Goal: Use online tool/utility: Use online tool/utility

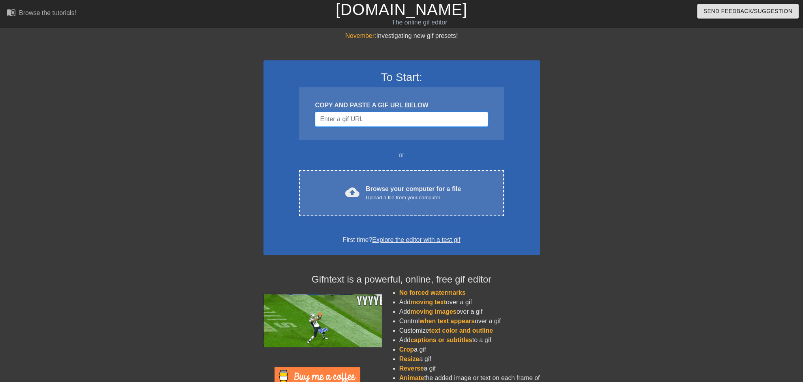
click at [346, 123] on input "Username" at bounding box center [401, 119] width 173 height 15
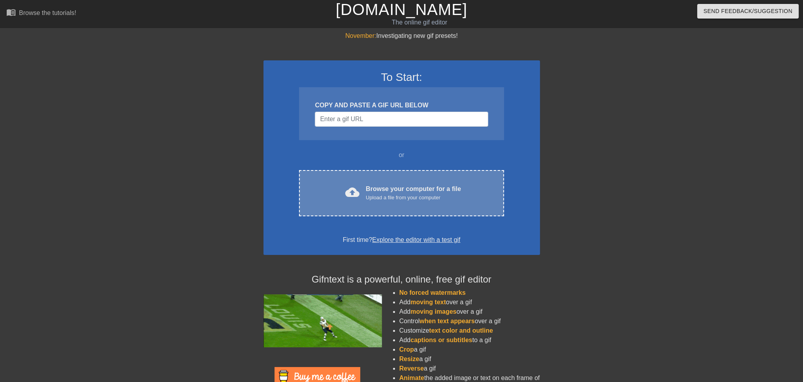
click at [386, 199] on div "Upload a file from your computer" at bounding box center [413, 198] width 95 height 8
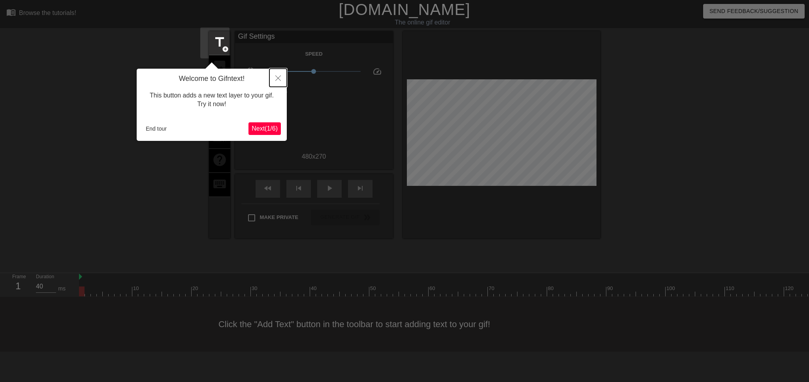
click at [281, 82] on button "Close" at bounding box center [277, 78] width 17 height 18
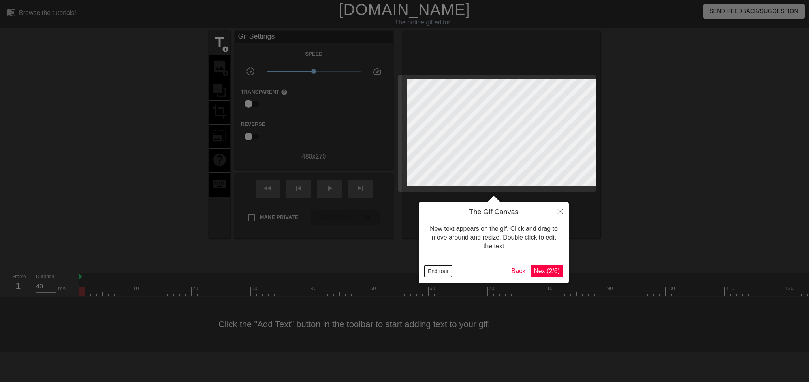
click at [436, 270] on button "End tour" at bounding box center [438, 271] width 27 height 12
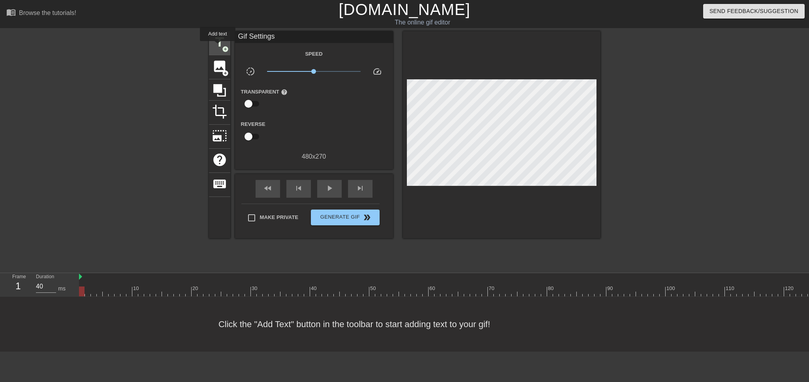
click at [222, 47] on span "add_circle" at bounding box center [225, 49] width 7 height 7
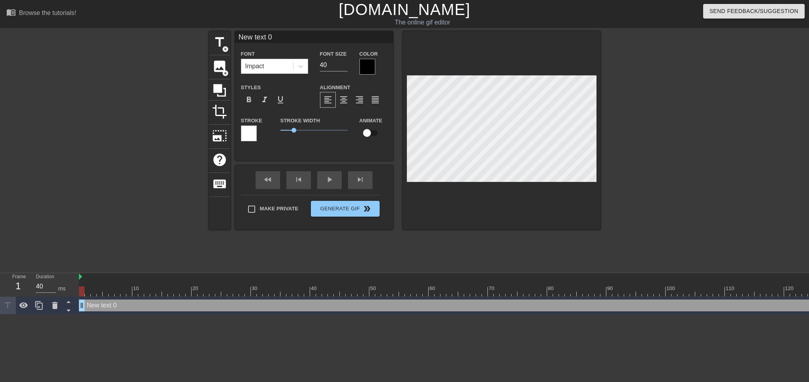
click at [264, 36] on input "New text 0" at bounding box center [314, 37] width 158 height 12
type input "ça va, merci."
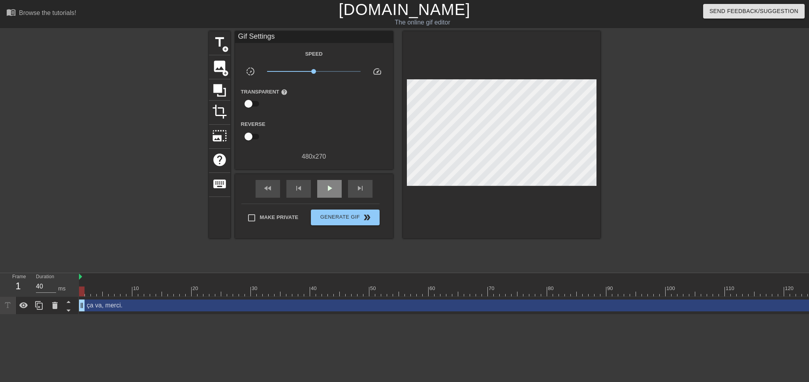
click at [318, 177] on div "fast_rewind skip_previous play_arrow skip_next" at bounding box center [314, 189] width 129 height 30
click at [325, 184] on span "play_arrow" at bounding box center [329, 188] width 9 height 9
click at [325, 188] on span "pause" at bounding box center [329, 188] width 9 height 9
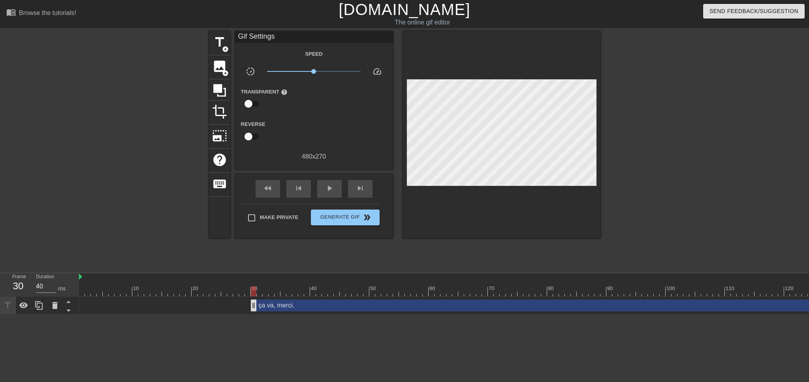
drag, startPoint x: 82, startPoint y: 275, endPoint x: 264, endPoint y: 272, distance: 182.2
click at [107, 287] on div at bounding box center [449, 292] width 741 height 10
click at [81, 274] on img at bounding box center [80, 277] width 3 height 6
click at [325, 185] on span "play_arrow" at bounding box center [329, 188] width 9 height 9
click at [325, 186] on span "pause" at bounding box center [329, 188] width 9 height 9
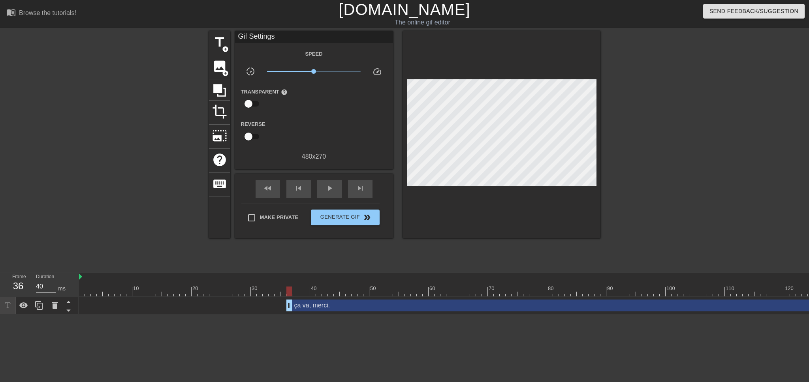
drag, startPoint x: 264, startPoint y: 274, endPoint x: 287, endPoint y: 273, distance: 22.9
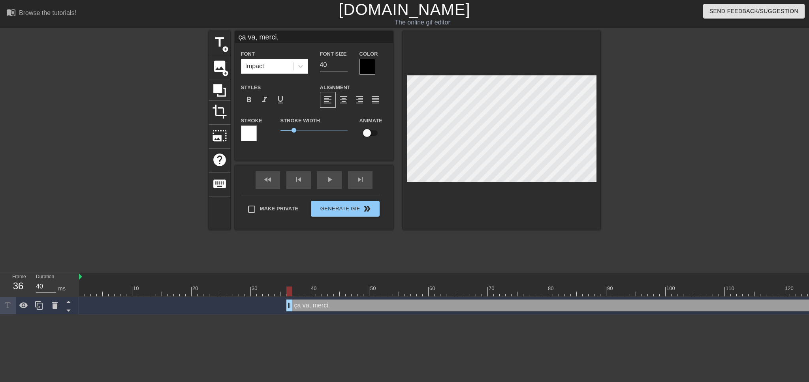
click at [360, 72] on div at bounding box center [368, 67] width 16 height 16
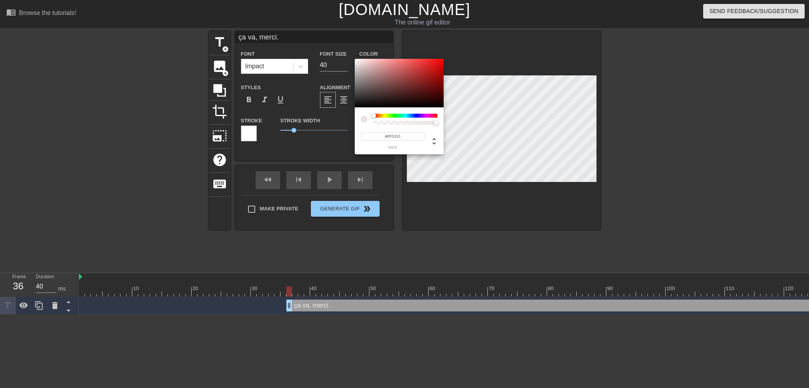
type input "#FFFFFF"
drag, startPoint x: 358, startPoint y: 62, endPoint x: 344, endPoint y: 43, distance: 24.3
click at [344, 43] on div "#FFFFFF hex" at bounding box center [404, 194] width 809 height 388
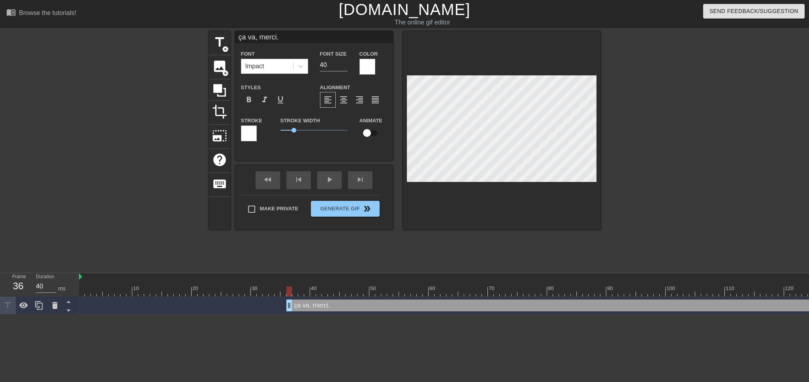
click at [244, 135] on div at bounding box center [249, 134] width 16 height 16
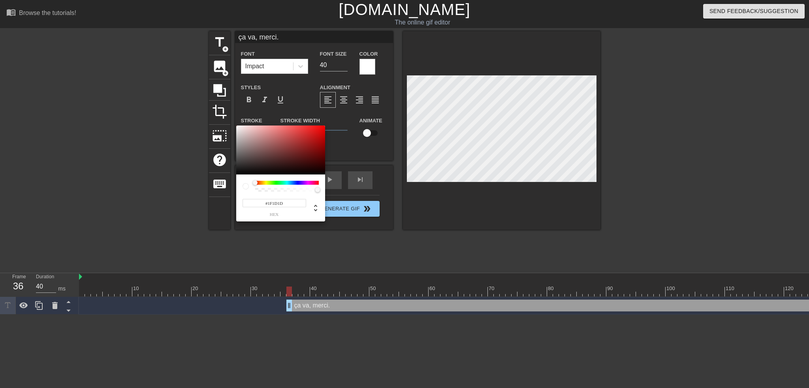
type input "#000000"
drag, startPoint x: 235, startPoint y: 175, endPoint x: 224, endPoint y: 189, distance: 17.9
click at [224, 189] on div "#000000 hex" at bounding box center [404, 194] width 809 height 388
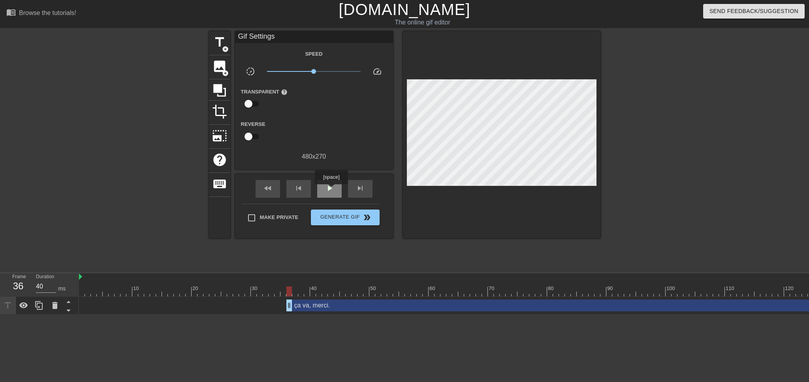
click at [331, 190] on div "play_arrow" at bounding box center [329, 189] width 24 height 18
click at [328, 185] on span "pause" at bounding box center [329, 188] width 9 height 9
click at [335, 191] on div "play_arrow" at bounding box center [329, 189] width 24 height 18
click at [332, 190] on div "pause" at bounding box center [329, 189] width 24 height 18
click at [332, 190] on div "play_arrow" at bounding box center [329, 189] width 24 height 18
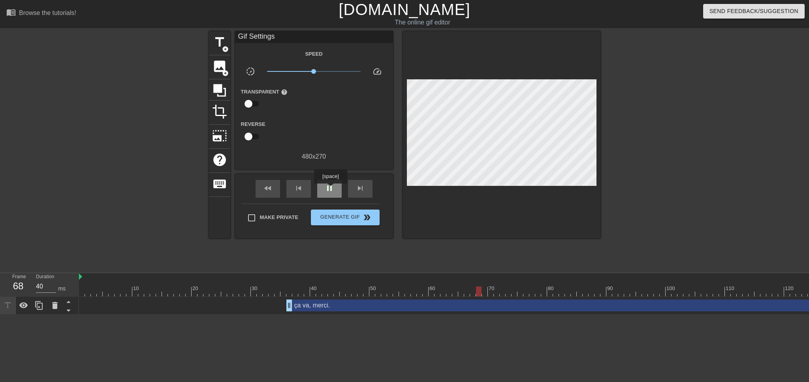
click at [330, 189] on div "pause" at bounding box center [329, 189] width 24 height 18
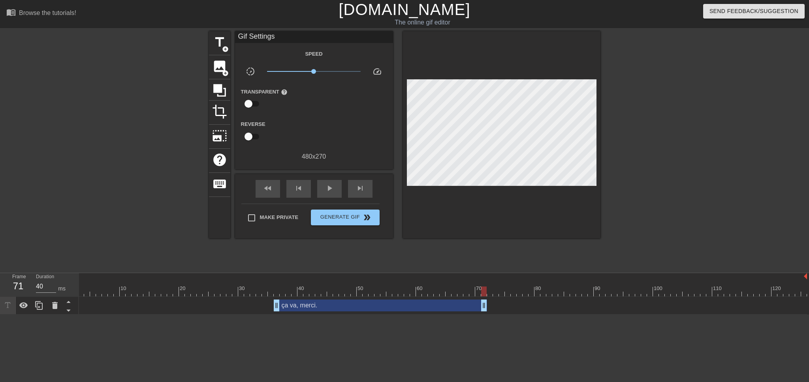
drag, startPoint x: 803, startPoint y: 273, endPoint x: 482, endPoint y: 283, distance: 321.0
click at [482, 297] on div "ça va, merci. drag_handle drag_handle" at bounding box center [436, 306] width 741 height 18
click at [320, 182] on div "play_arrow" at bounding box center [329, 189] width 24 height 18
click at [325, 186] on span "pause" at bounding box center [329, 188] width 9 height 9
click at [320, 300] on div "ça va, merci. drag_handle drag_handle" at bounding box center [380, 306] width 213 height 12
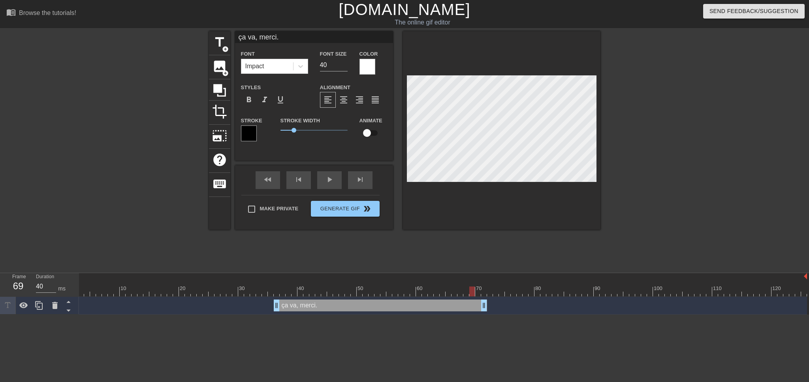
scroll to position [1, 2]
type input "M"
type textarea "M"
type input "Me"
type textarea "Me"
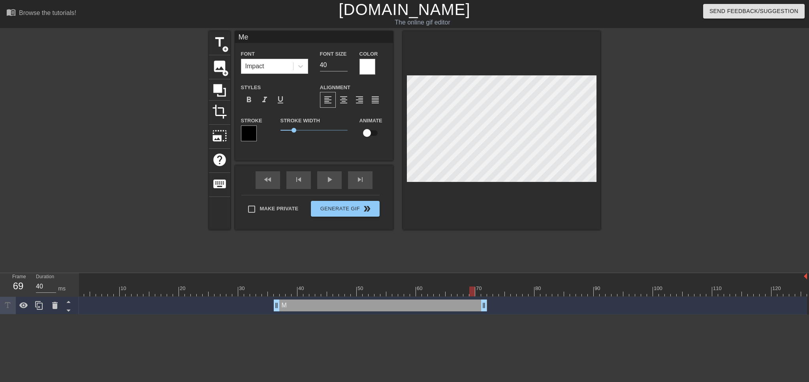
type input "Mer"
type textarea "Mer"
type input "Merc"
type textarea "Merc"
type input "Merci"
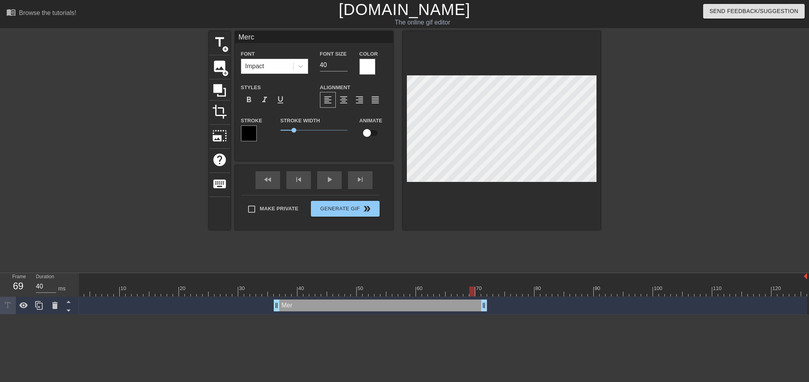
type textarea "Merci"
type input "Merci,"
type textarea "Merci,"
type input "Merci, ç"
type textarea "Merci, ç"
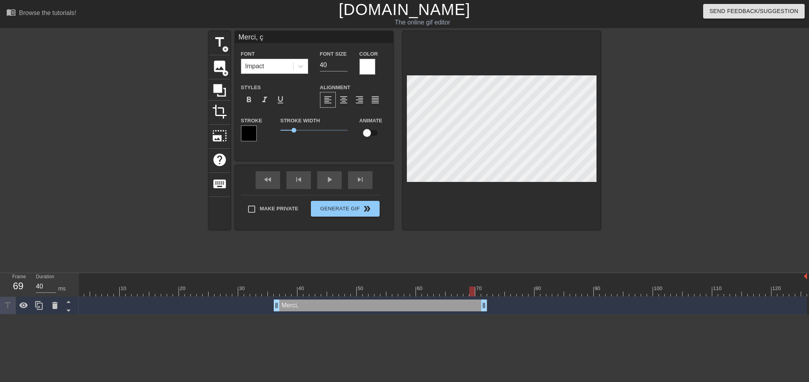
type input "Merci, ça"
type textarea "Merci, ça"
type input "Merci, ça"
type textarea "Merci, ça"
type input "Merci, ça v"
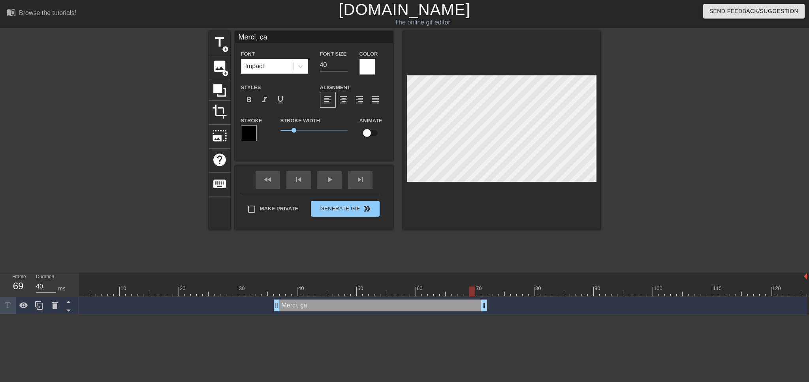
type textarea "Merci, ça v"
type input "Merci, ça va"
type textarea "Merci, ça va"
type input "Merci, ça va."
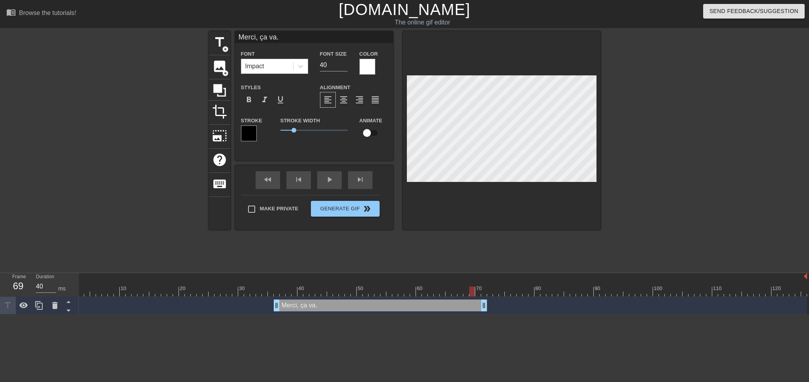
type textarea "Merci, ça va."
click at [263, 179] on div "fast_rewind skip_previous play_arrow skip_next" at bounding box center [314, 181] width 129 height 30
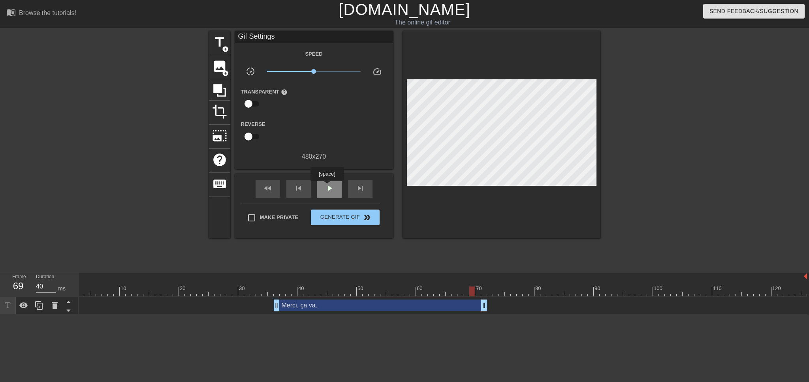
click at [327, 187] on span "play_arrow" at bounding box center [329, 188] width 9 height 9
click at [327, 186] on span "pause" at bounding box center [329, 188] width 9 height 9
click at [215, 43] on span "title" at bounding box center [219, 42] width 15 height 15
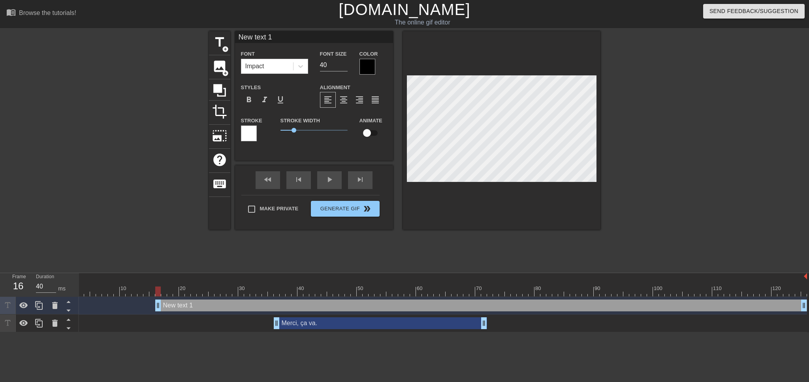
scroll to position [1, 1]
type input "E"
type textarea "E"
type input "Et"
type textarea "Et"
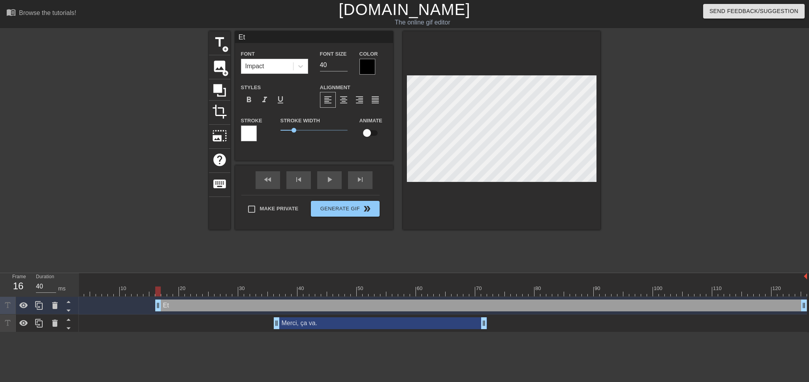
type input "Et"
type textarea "Et"
type input "Et v"
type textarea "Et v"
type input "Et vo"
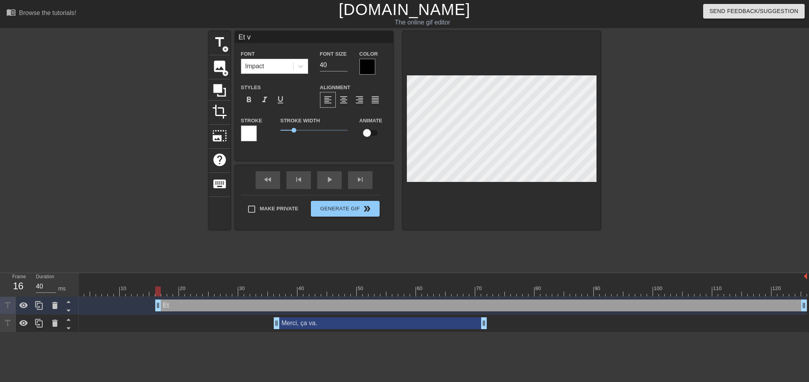
type textarea "Et vo"
type input "Et vou"
type textarea "Et vous"
type input "Et vous,"
type textarea "Et vous,"
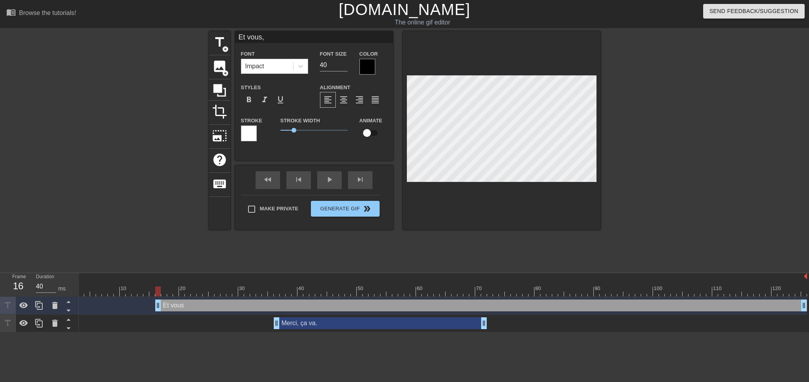
type input "Et vous, v"
type textarea "Et vous, v"
type input "Et vous, vo"
type textarea "Et vous, vo"
type input "Et vous, vou"
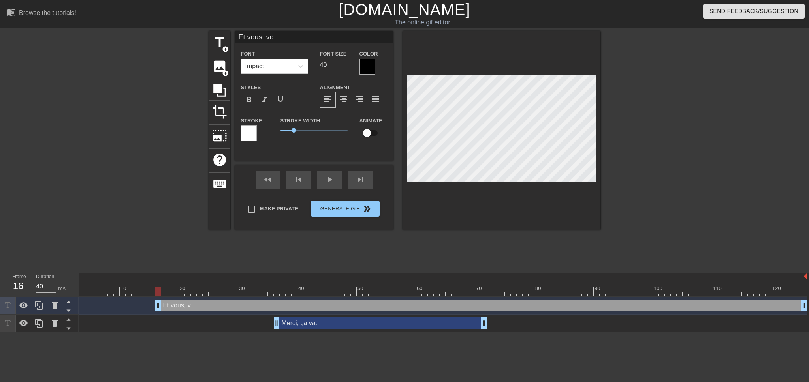
type textarea "Et vous, vou"
type input "Et vous, voul"
type textarea "Et vous, voule"
type input "Et vous, voulez"
type textarea "Et vous, voulez"
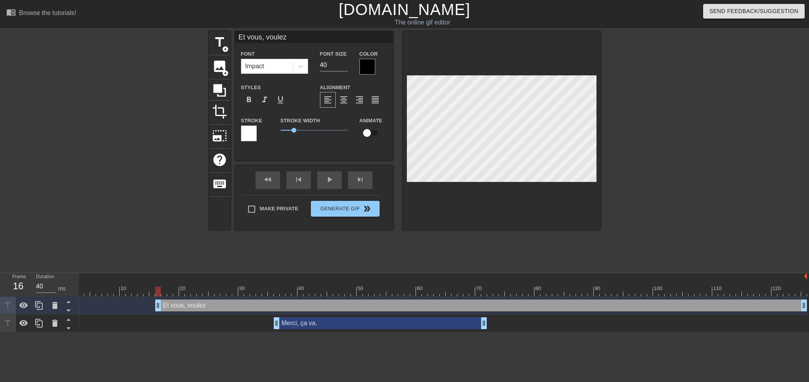
type input "Et vous, voulez"
type textarea "Et vous, voulez"
type input "Et vous, voulez"
type textarea "Et vous, voulez"
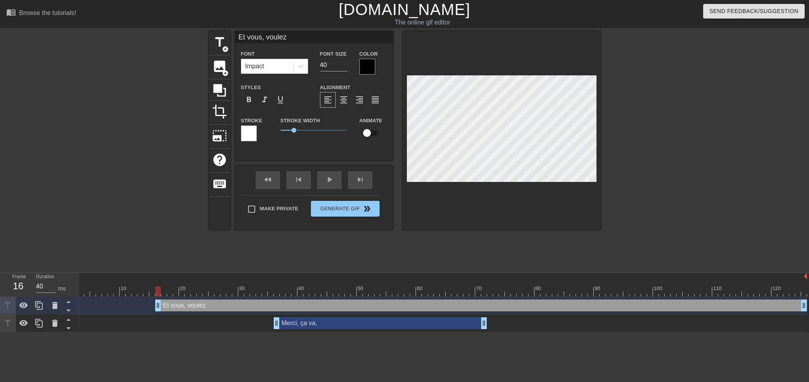
type input "Et vous, voule"
type textarea "Et vous, voule"
type input "Et vous, voul"
type textarea "Et vous, voul"
type input "Et vous, vou"
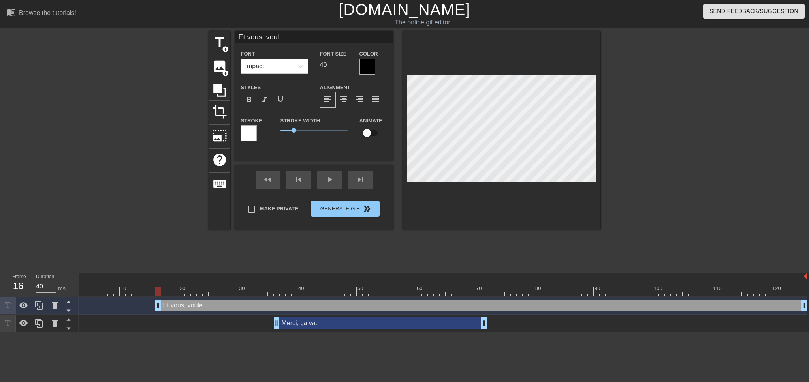
type textarea "Et vous, vou"
type input "Et vous, vous"
type textarea "Et vous, vous"
type input "Et vous, vous"
type textarea "Et vous, vous"
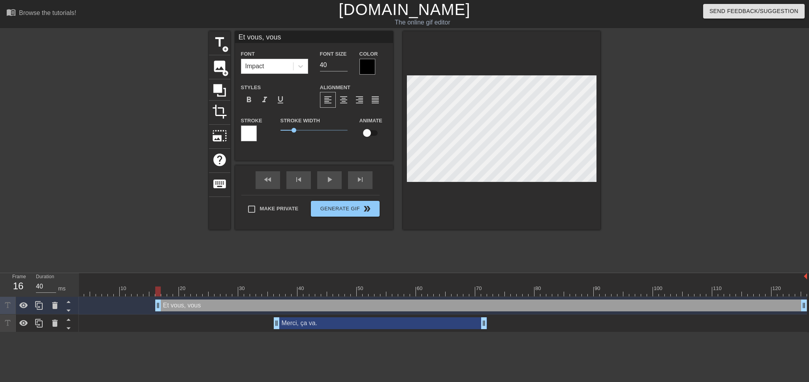
type input "Et vous, vous a"
type textarea "Et vous, vous a"
type input "Et vous, vous al"
type textarea "Et vous, vous al"
type input "Et vous, vous all"
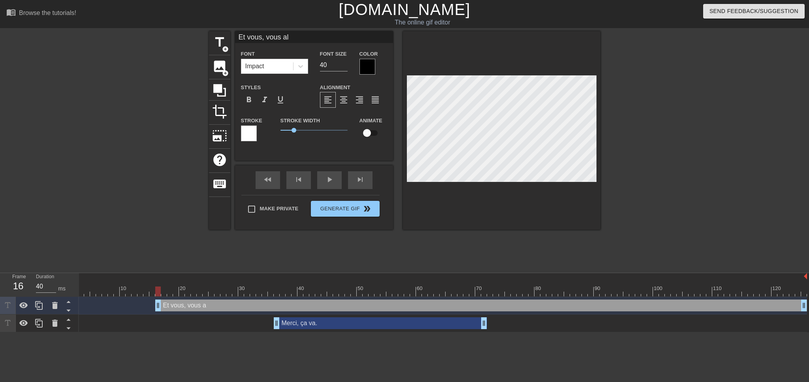
type textarea "Et vous, vous all"
type input "Et vous, vous alle"
type textarea "Et vous, vous alle"
type input "Et vous, vous allez"
type textarea "Et vous, vous allez"
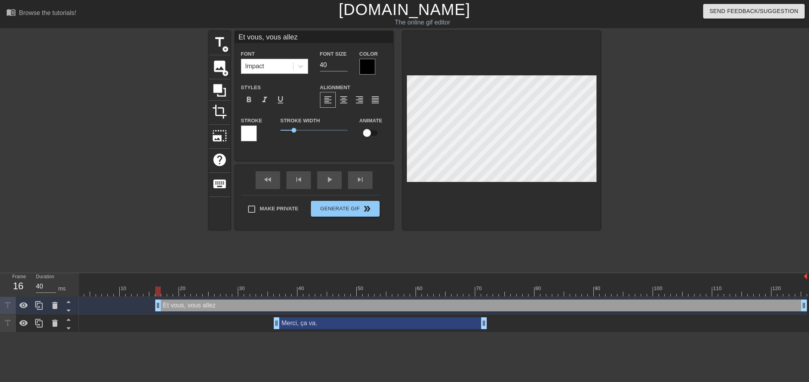
type input "Et vous, vous allez b"
type textarea "Et vous, vous allez b"
type input "Et vous, vous allez bi"
type textarea "Et vous, vous allez bi"
type input "Et vous, vous allez bie"
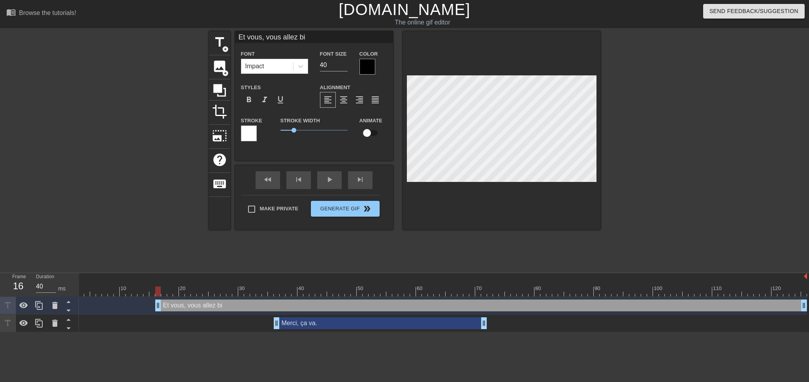
type textarea "Et vous, vous allez bie"
type input "Et vous, vous allez bien"
type textarea "Et vous, vous allez bien"
type input "Et vous, vous allez bien"
type textarea "Et vous, vous allez bien"
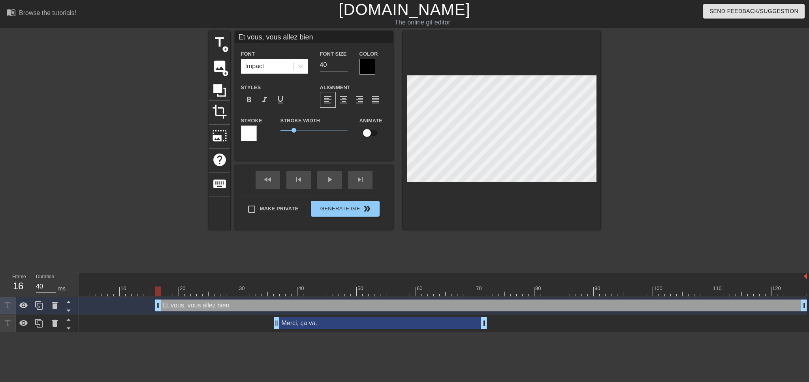
type input "Et vous, vous allez bien ?"
type textarea "Et vous, vous allez bien ?"
click at [367, 60] on div at bounding box center [368, 67] width 16 height 16
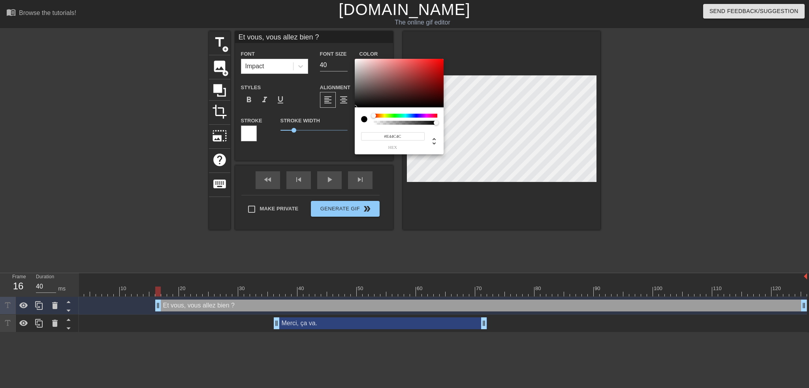
type input "#FFFFFF"
drag, startPoint x: 356, startPoint y: 80, endPoint x: 351, endPoint y: 45, distance: 35.1
click at [351, 45] on div "#FFFFFF hex" at bounding box center [404, 194] width 809 height 388
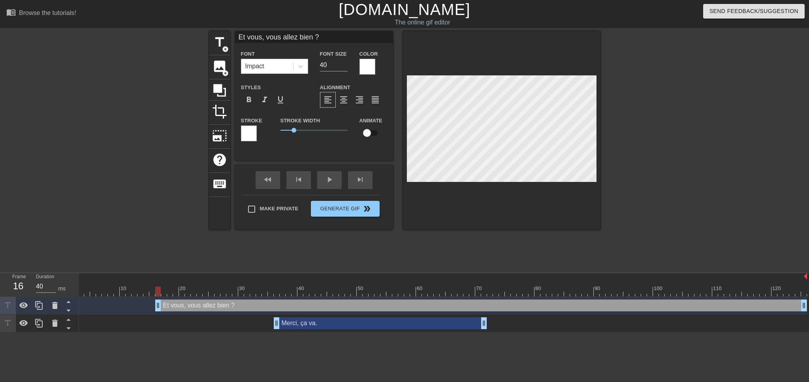
click at [248, 134] on div at bounding box center [249, 134] width 16 height 16
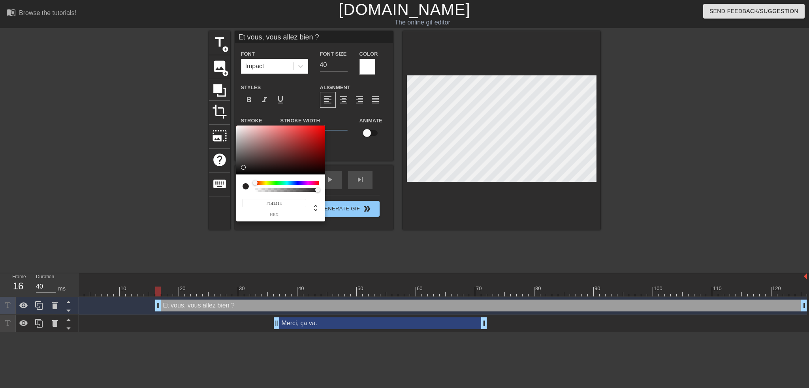
type input "#000000"
drag, startPoint x: 239, startPoint y: 171, endPoint x: 227, endPoint y: 184, distance: 17.6
click at [227, 184] on div "#000000 hex" at bounding box center [404, 194] width 809 height 388
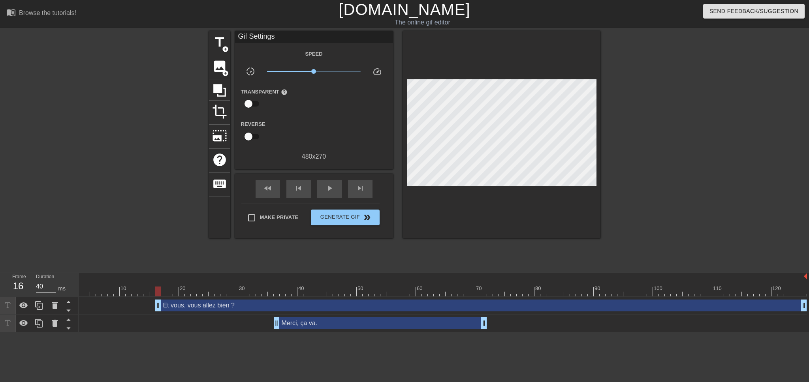
click at [254, 300] on div "Et vous, vous allez bien ? drag_handle drag_handle" at bounding box center [481, 306] width 652 height 12
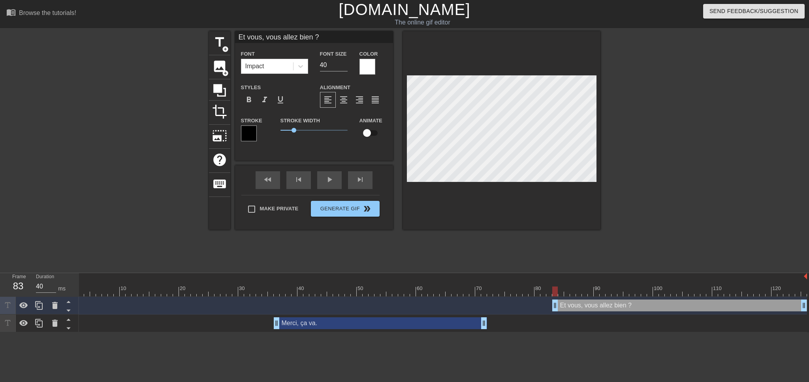
drag, startPoint x: 158, startPoint y: 268, endPoint x: 555, endPoint y: 267, distance: 397.0
click at [321, 185] on div "play_arrow" at bounding box center [329, 180] width 24 height 18
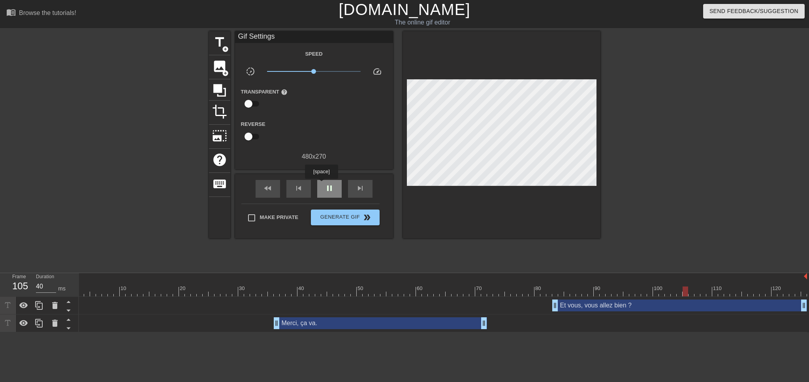
click at [325, 184] on span "pause" at bounding box center [329, 188] width 9 height 9
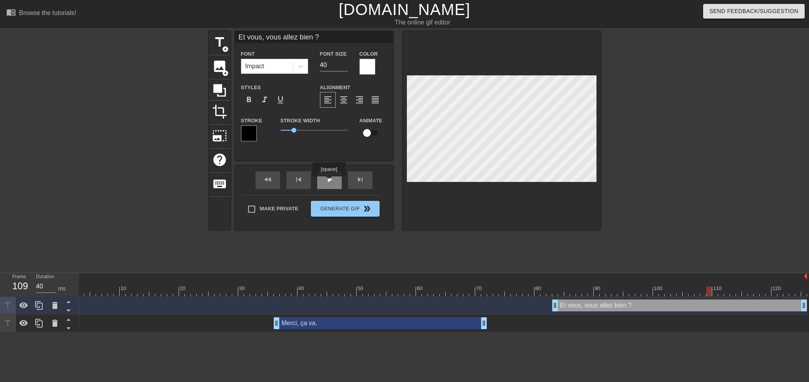
click at [328, 181] on div "play_arrow" at bounding box center [329, 180] width 24 height 18
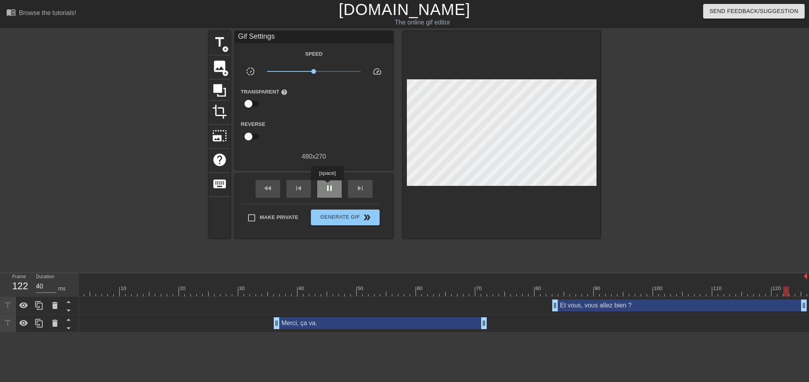
click at [327, 186] on span "pause" at bounding box center [329, 188] width 9 height 9
click at [349, 215] on span "Generate Gif double_arrow" at bounding box center [345, 217] width 62 height 9
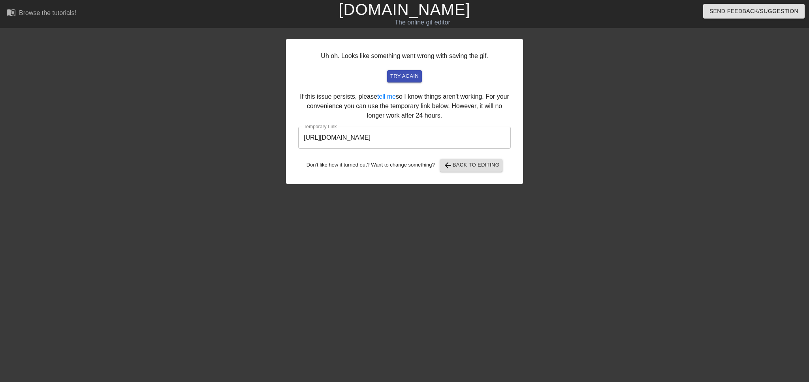
click at [422, 136] on input "[URL][DOMAIN_NAME]" at bounding box center [404, 138] width 213 height 22
